Goal: Information Seeking & Learning: Learn about a topic

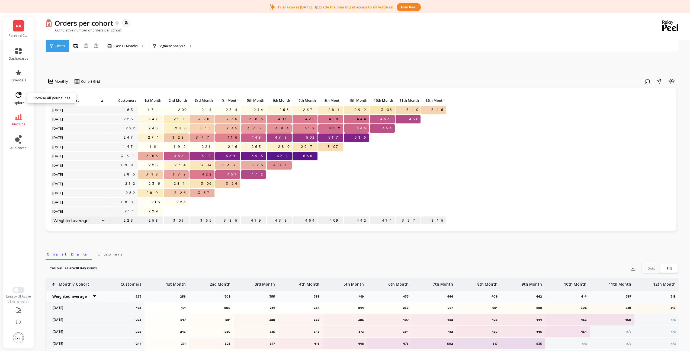
click at [22, 100] on link "explore" at bounding box center [19, 98] width 20 height 14
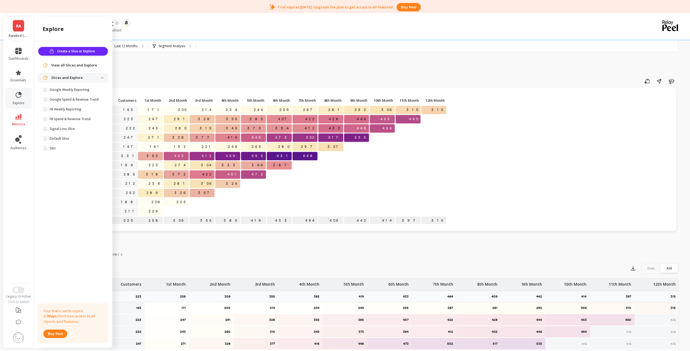
click at [17, 31] on link "RA" at bounding box center [18, 25] width 11 height 11
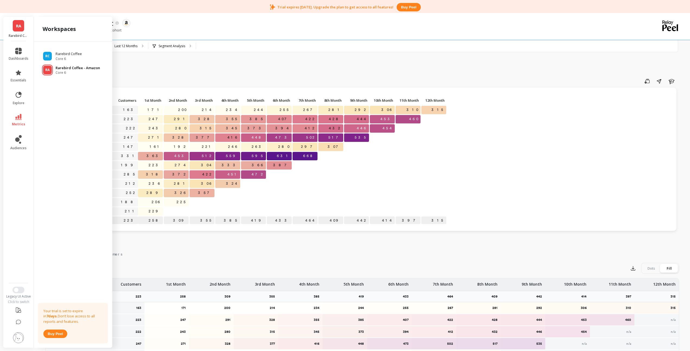
click at [59, 70] on p "Rarebird Coffee - Amazon" at bounding box center [78, 67] width 44 height 5
click at [18, 123] on span "metrics" at bounding box center [18, 124] width 13 height 4
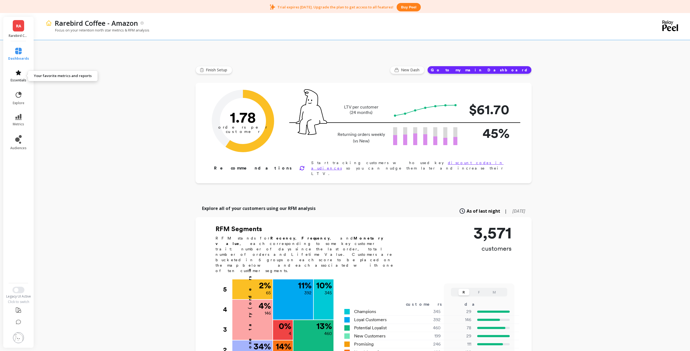
click at [19, 76] on icon at bounding box center [18, 72] width 7 height 7
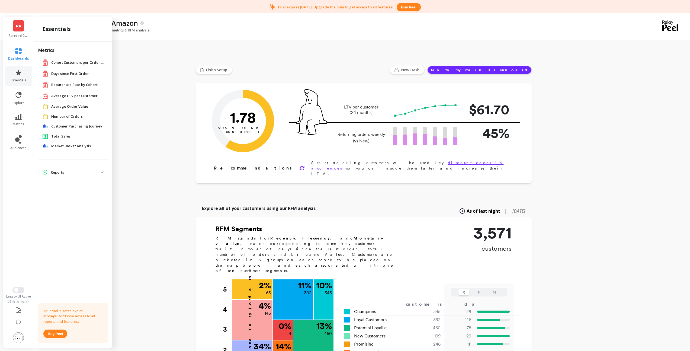
click at [53, 116] on span "Number of Orders" at bounding box center [66, 116] width 31 height 5
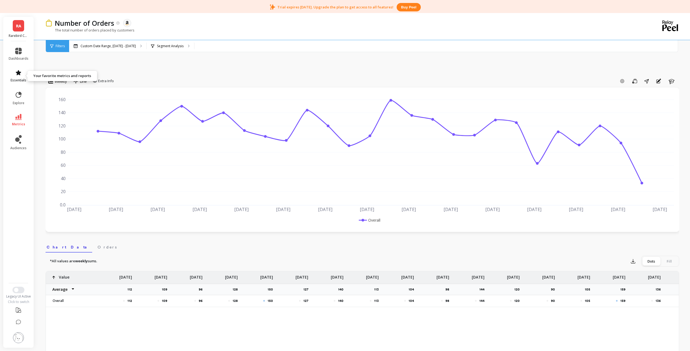
click at [20, 75] on icon at bounding box center [18, 72] width 7 height 7
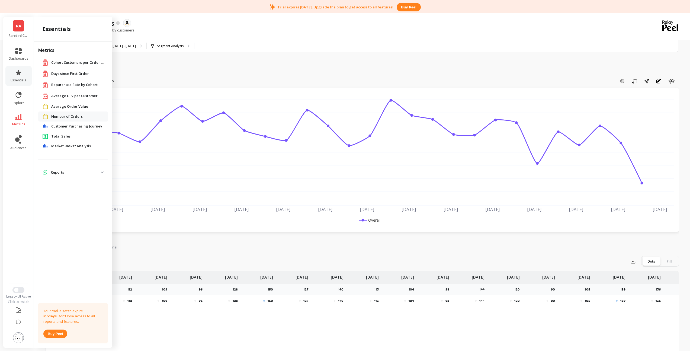
click at [56, 126] on span "Customer Purchasing Journey" at bounding box center [76, 126] width 51 height 5
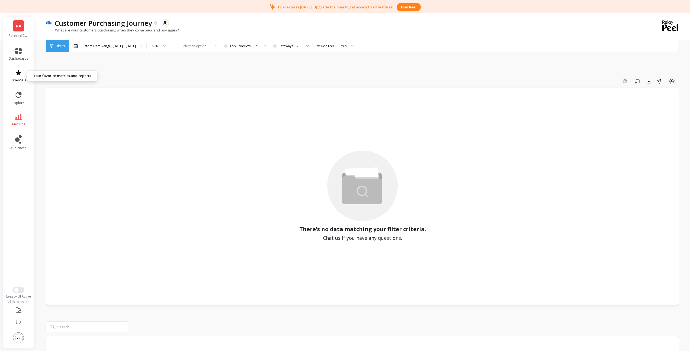
click at [17, 75] on icon at bounding box center [18, 72] width 7 height 7
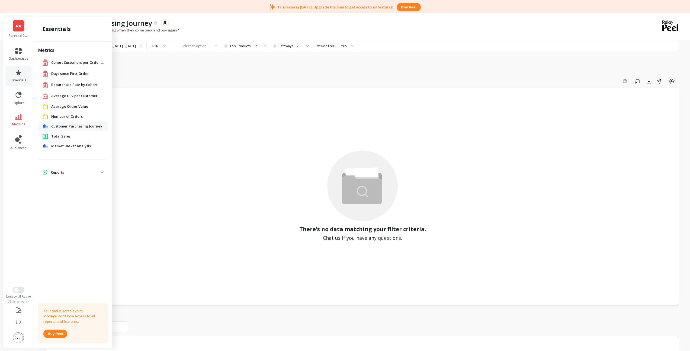
click at [62, 173] on p "Reports" at bounding box center [76, 172] width 50 height 5
click at [59, 184] on p "Total Sales From New Customers" at bounding box center [76, 186] width 52 height 9
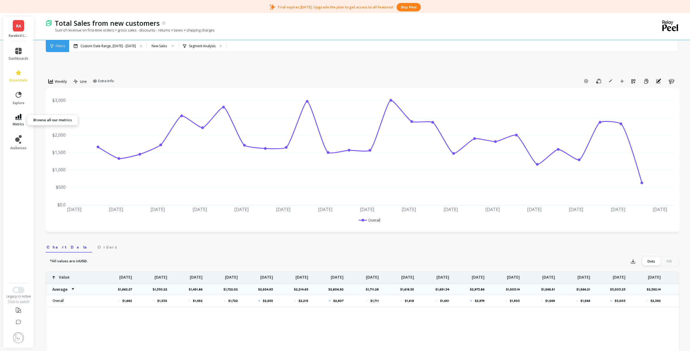
click at [21, 117] on icon at bounding box center [18, 117] width 7 height 6
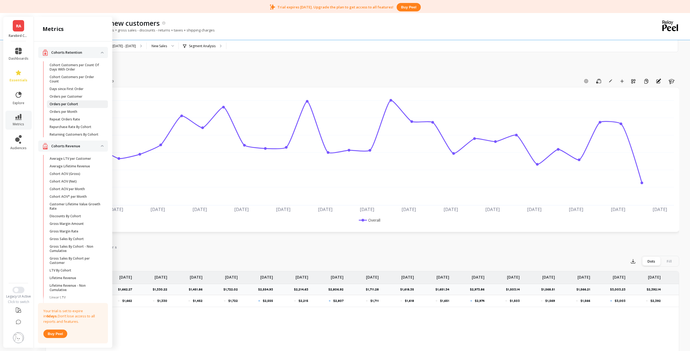
click at [65, 104] on p "Orders per Cohort" at bounding box center [64, 104] width 28 height 4
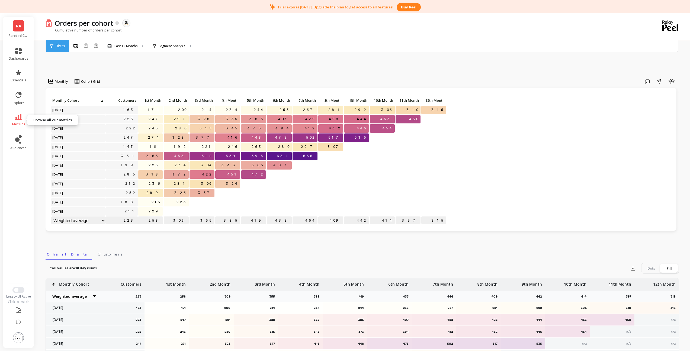
click at [20, 119] on icon at bounding box center [18, 117] width 7 height 6
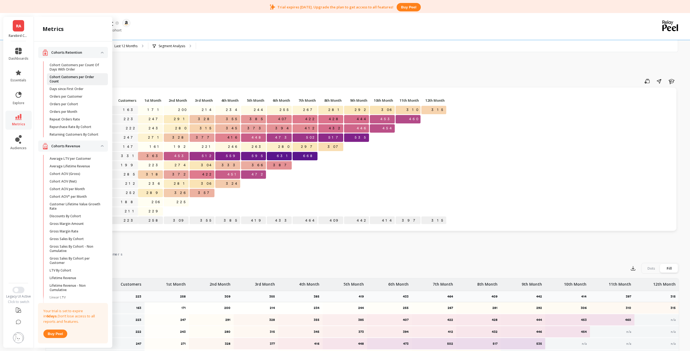
click at [78, 80] on p "Cohort Customers per Order Count" at bounding box center [76, 79] width 52 height 9
